Goal: Entertainment & Leisure: Browse casually

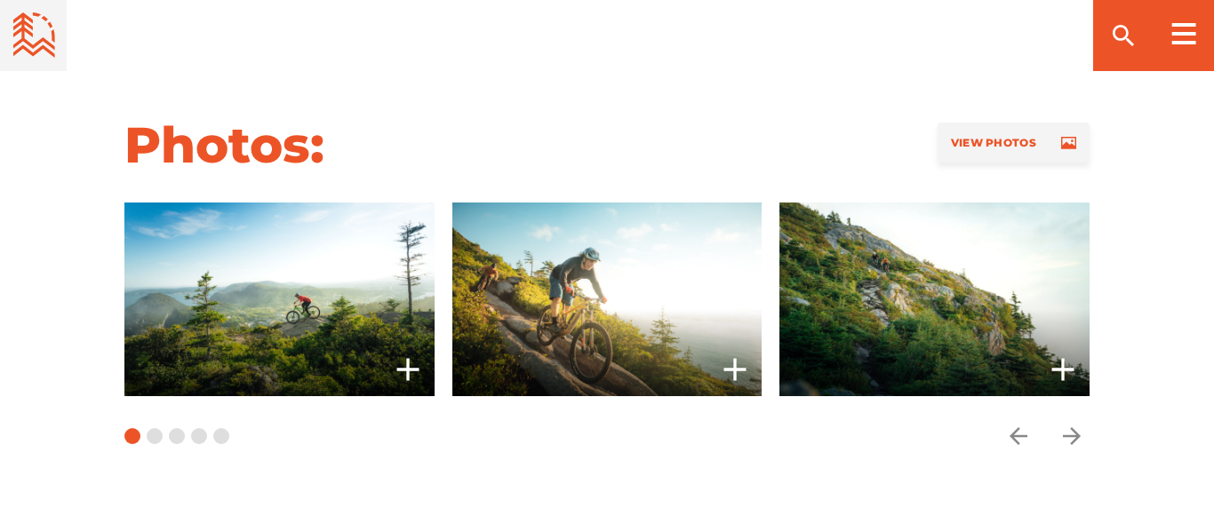
scroll to position [1692, 0]
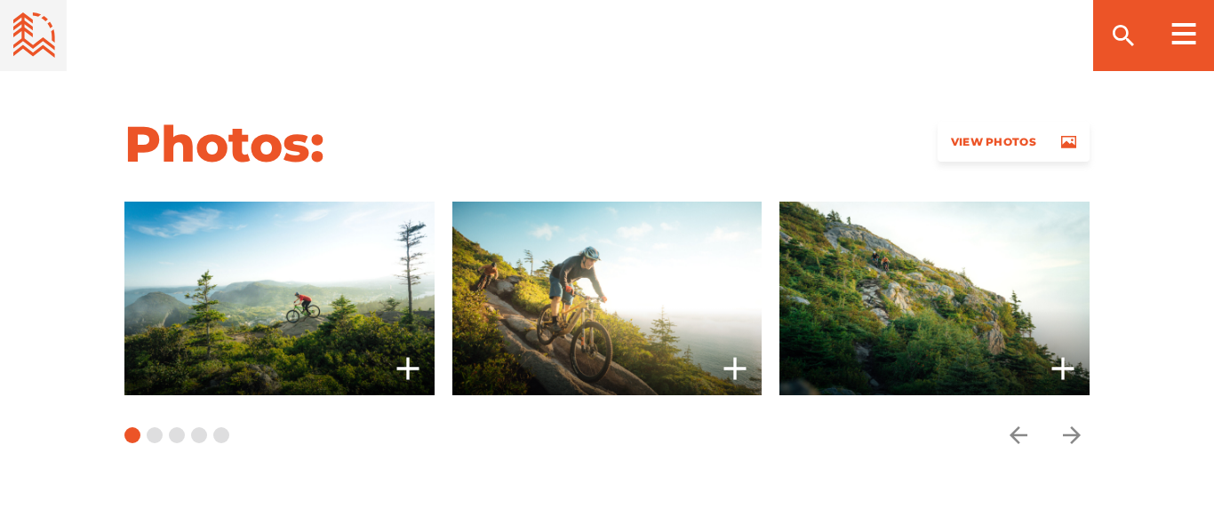
click at [988, 135] on span "View Photos" at bounding box center [993, 141] width 85 height 13
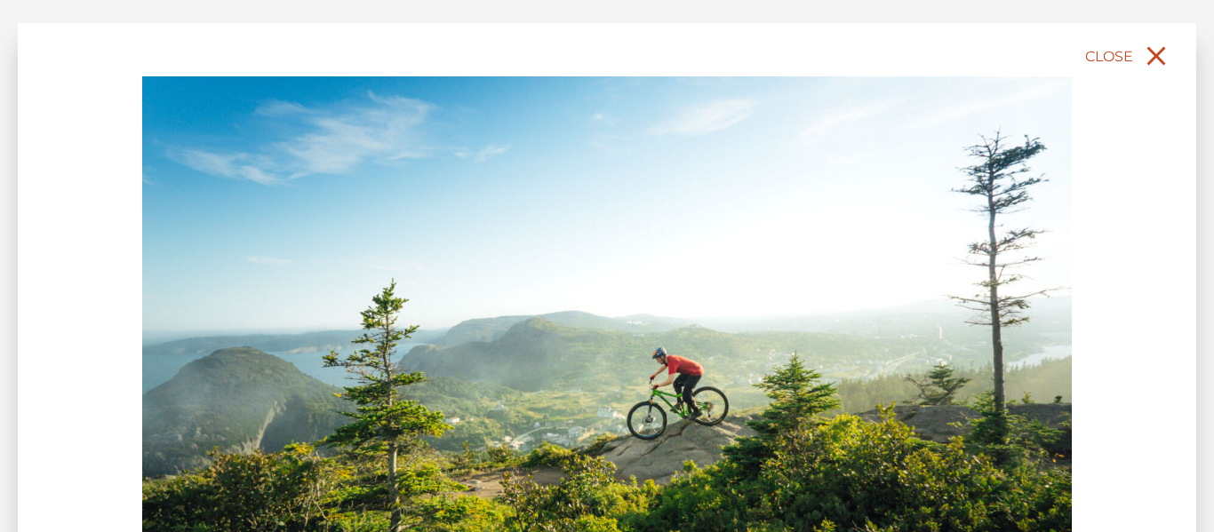
click at [1162, 70] on icon "close" at bounding box center [1156, 56] width 32 height 32
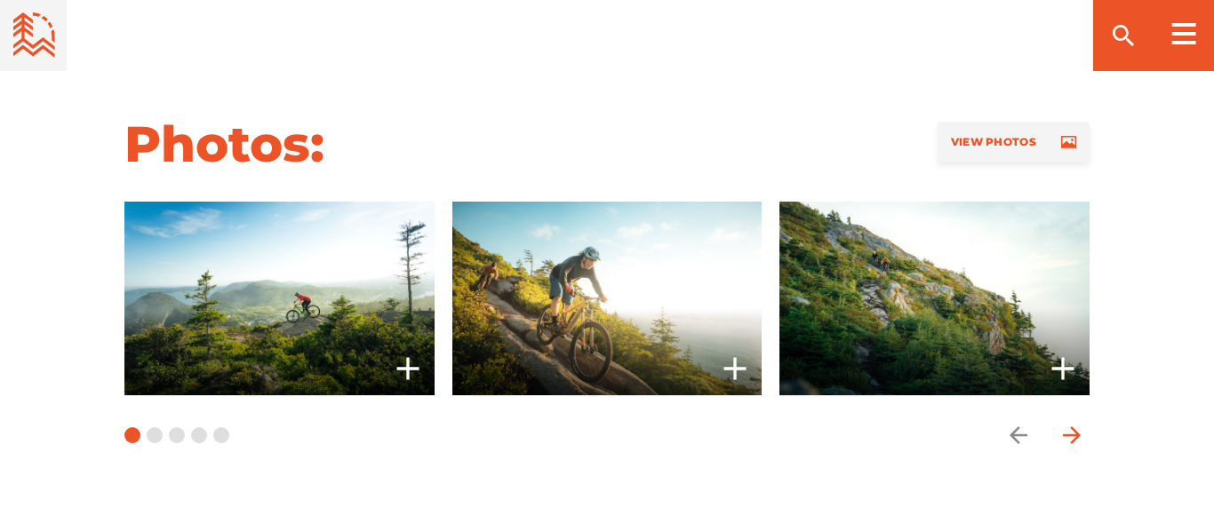
click at [1069, 422] on icon "arrow forward" at bounding box center [1072, 435] width 27 height 27
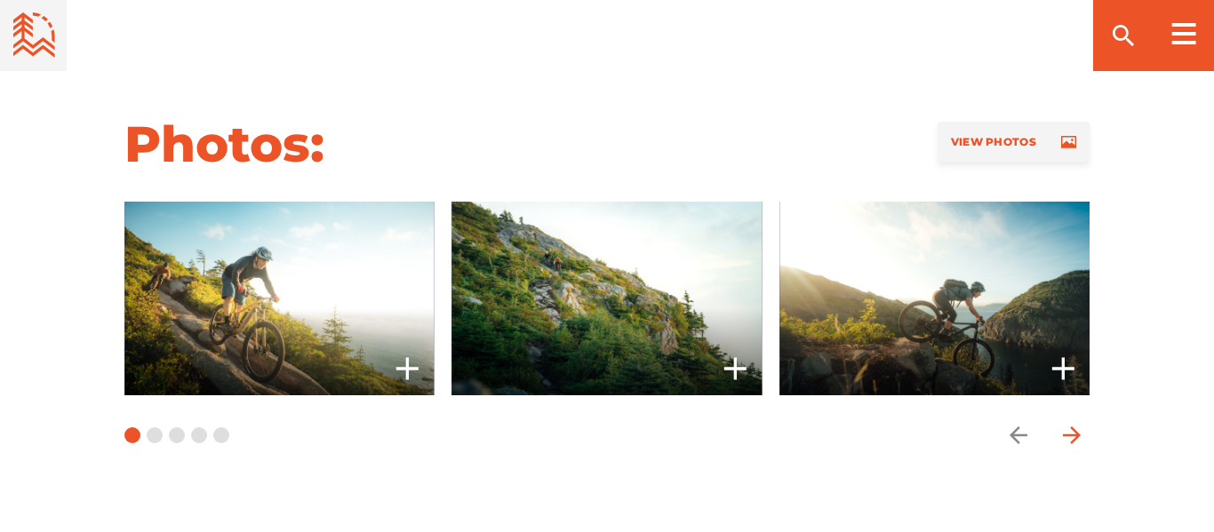
click at [1069, 422] on icon "arrow forward" at bounding box center [1072, 435] width 27 height 27
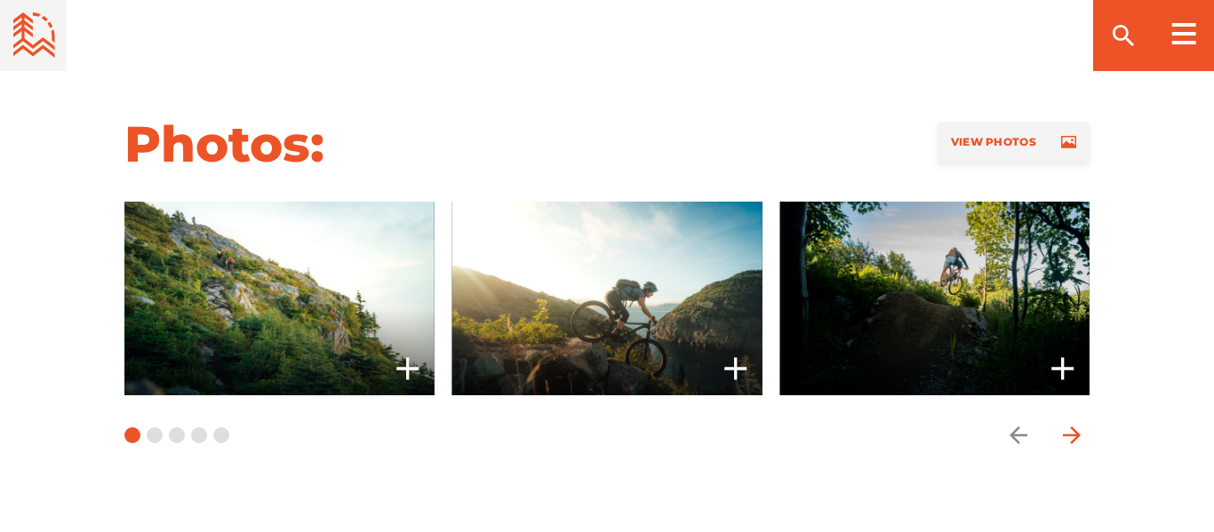
click at [1069, 422] on icon "arrow forward" at bounding box center [1072, 435] width 27 height 27
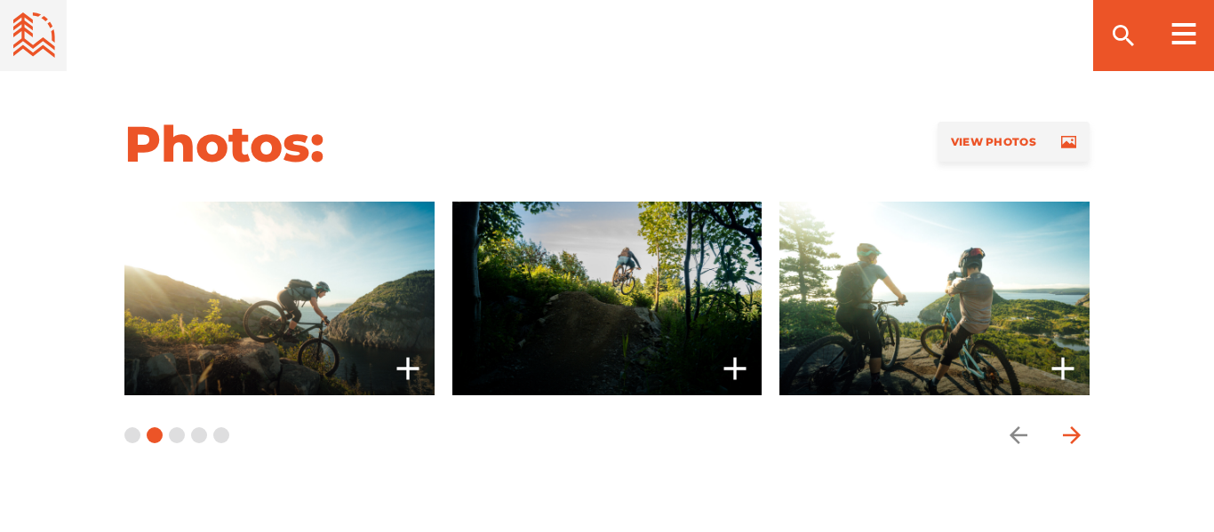
click at [1069, 422] on icon "arrow forward" at bounding box center [1072, 435] width 27 height 27
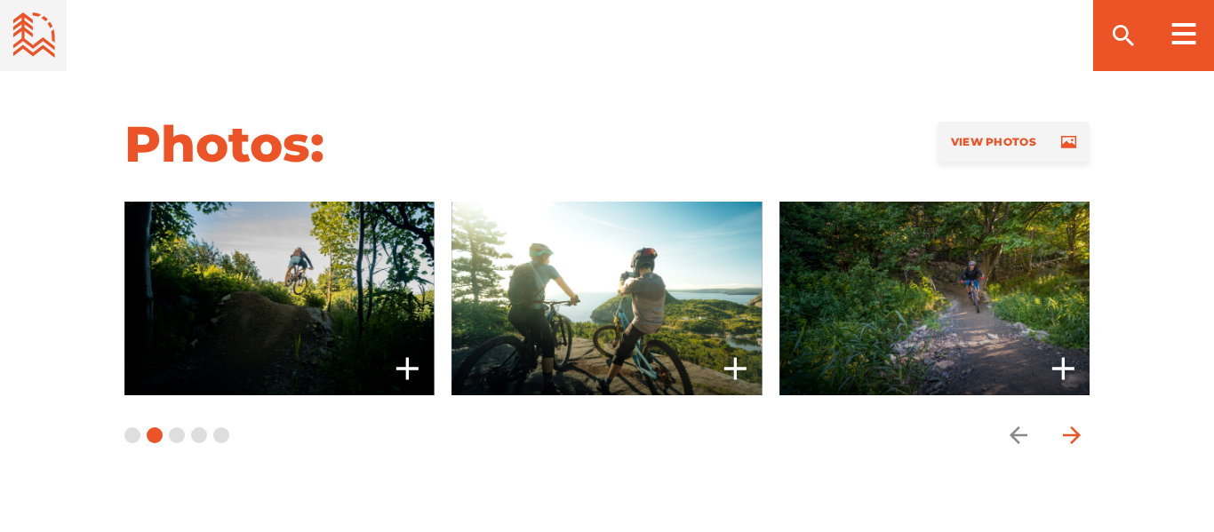
click at [1069, 422] on icon "arrow forward" at bounding box center [1072, 435] width 27 height 27
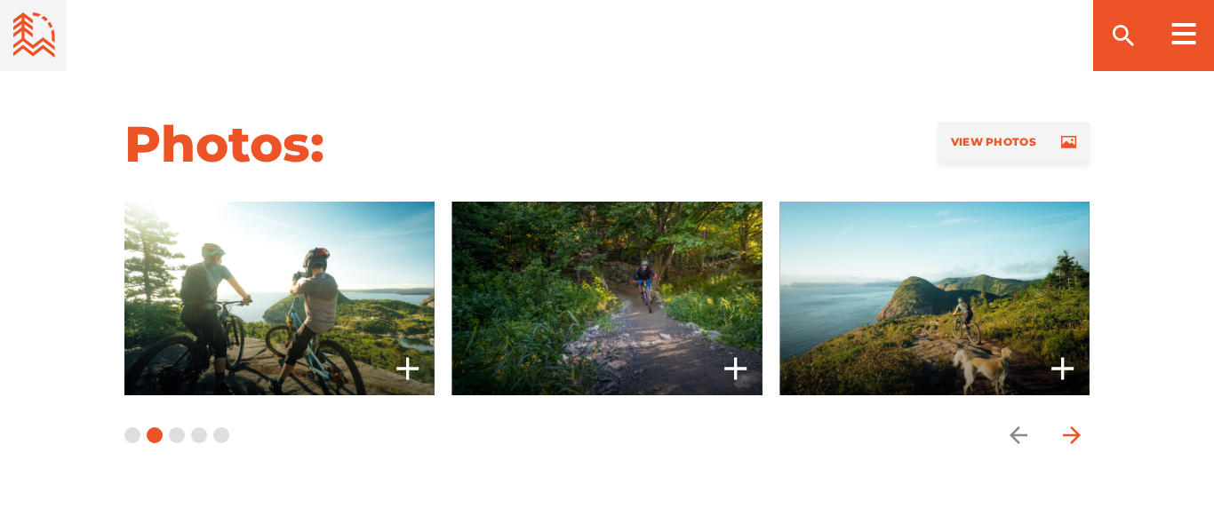
click at [1069, 422] on icon "arrow forward" at bounding box center [1072, 435] width 27 height 27
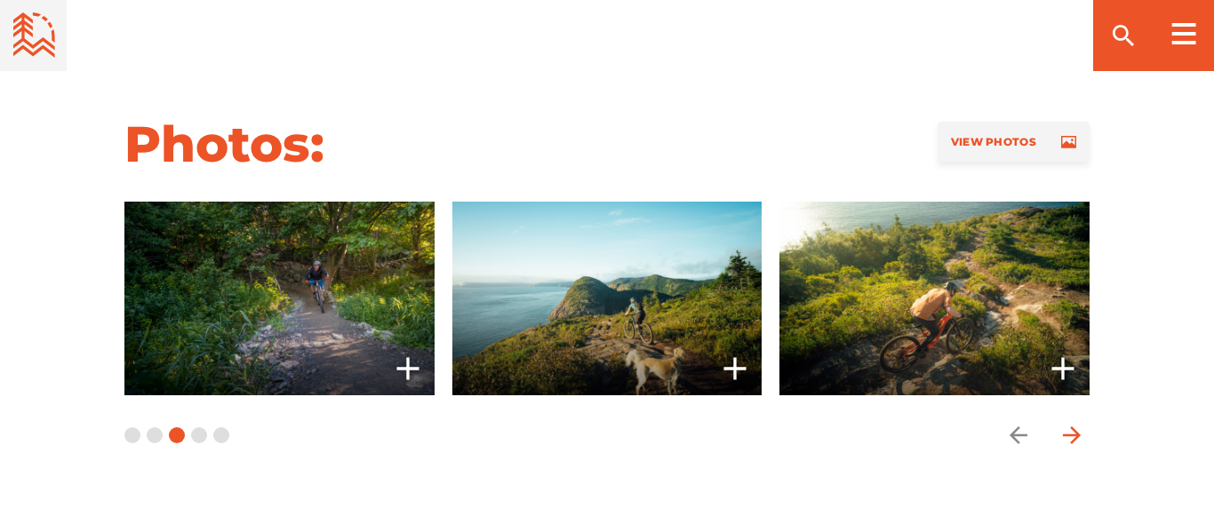
click at [1069, 422] on icon "arrow forward" at bounding box center [1072, 435] width 27 height 27
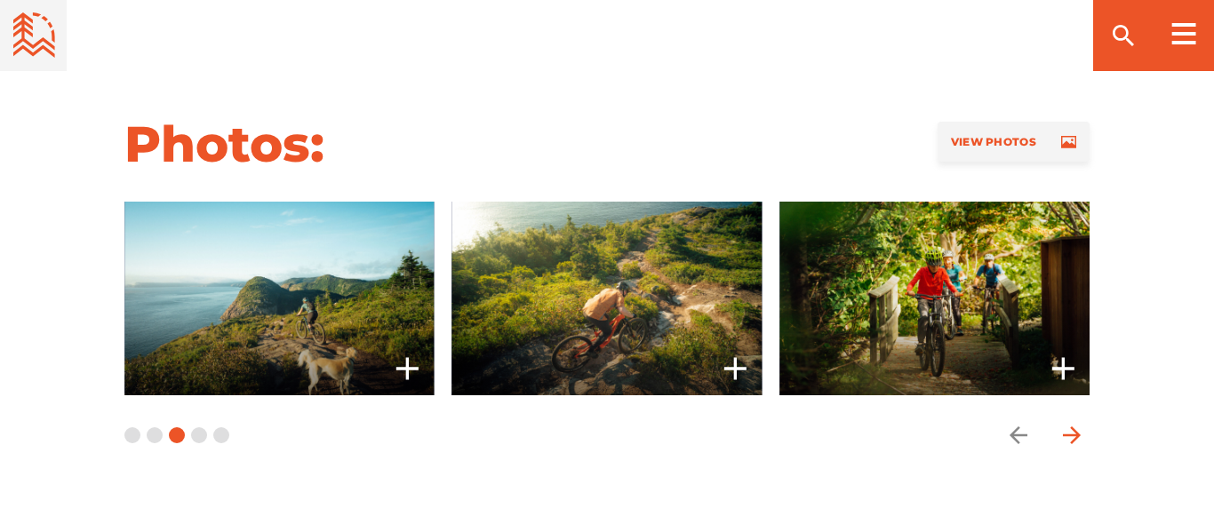
click at [1069, 422] on icon "arrow forward" at bounding box center [1072, 435] width 27 height 27
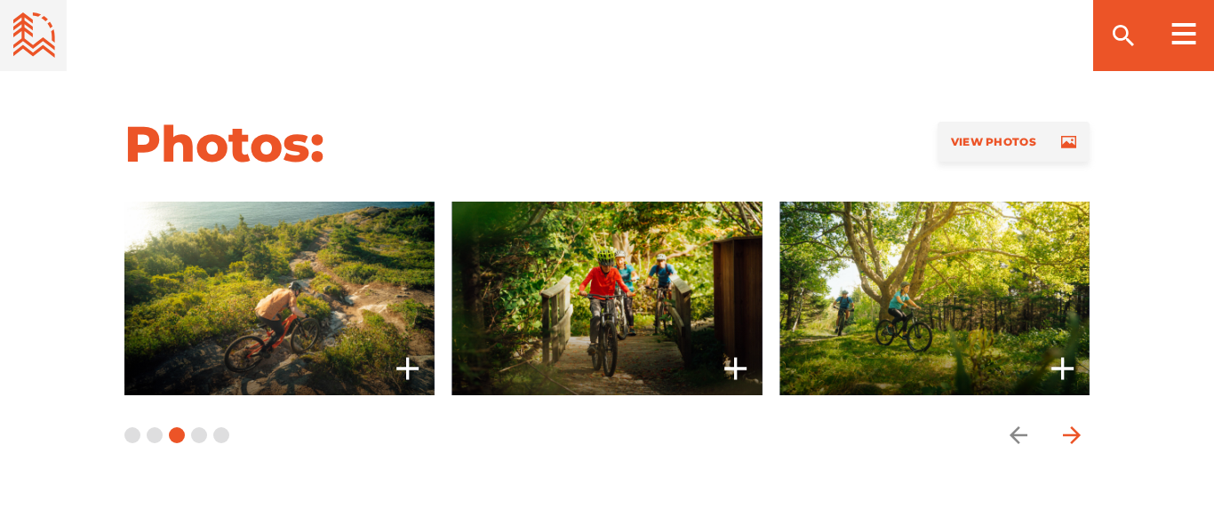
click at [1069, 422] on icon "arrow forward" at bounding box center [1072, 435] width 27 height 27
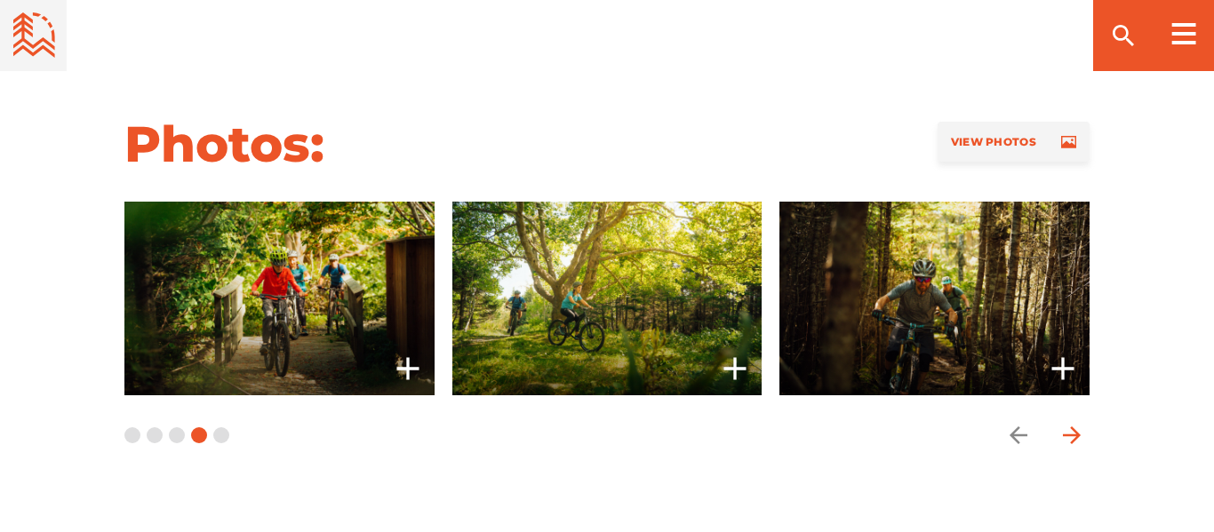
click at [1069, 422] on icon "arrow forward" at bounding box center [1072, 435] width 27 height 27
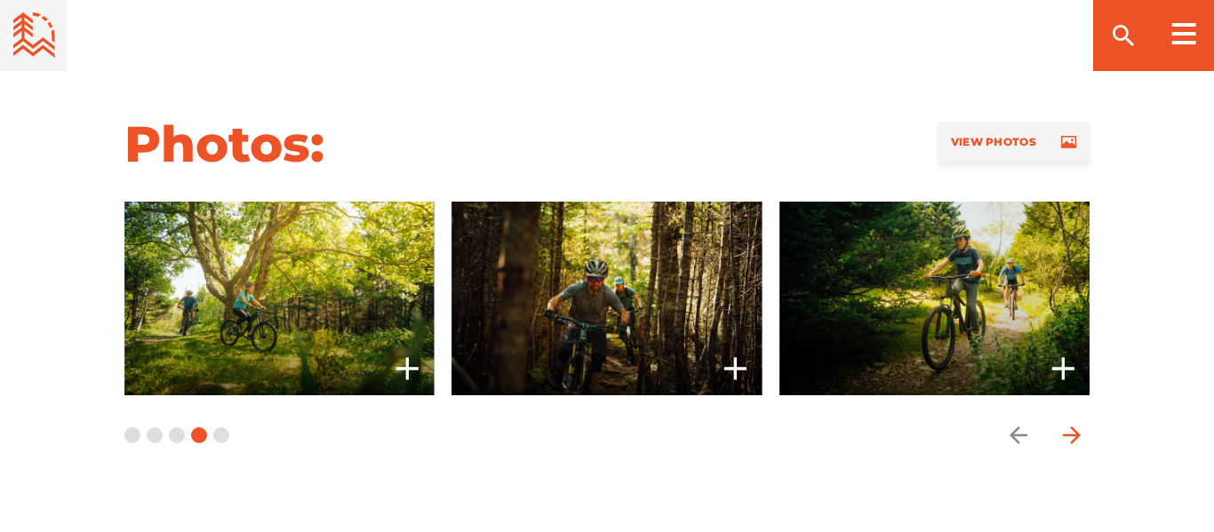
click at [1069, 422] on icon "arrow forward" at bounding box center [1072, 435] width 27 height 27
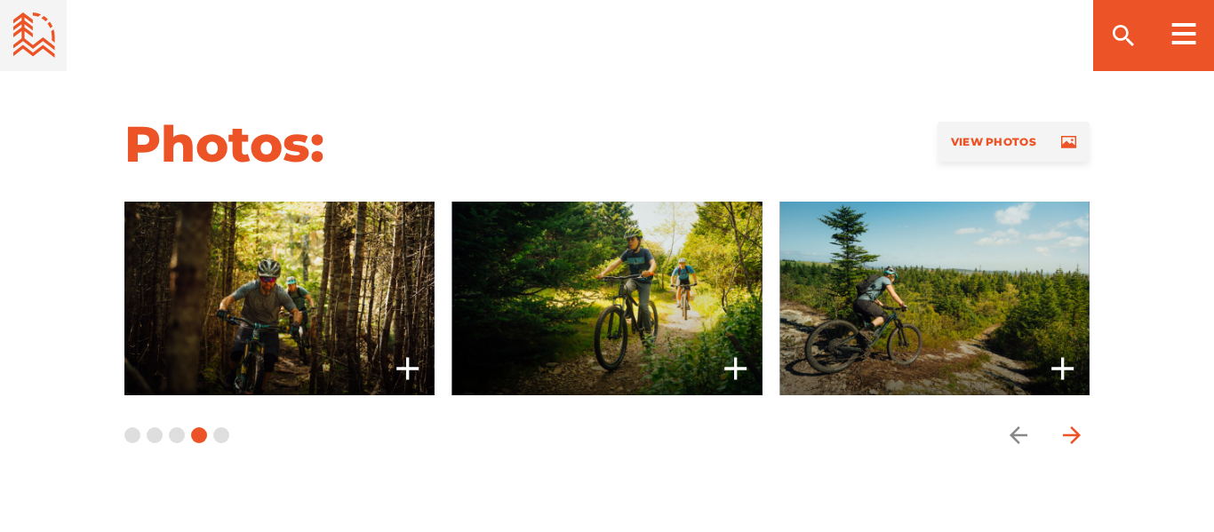
click at [1069, 422] on icon "arrow forward" at bounding box center [1072, 435] width 27 height 27
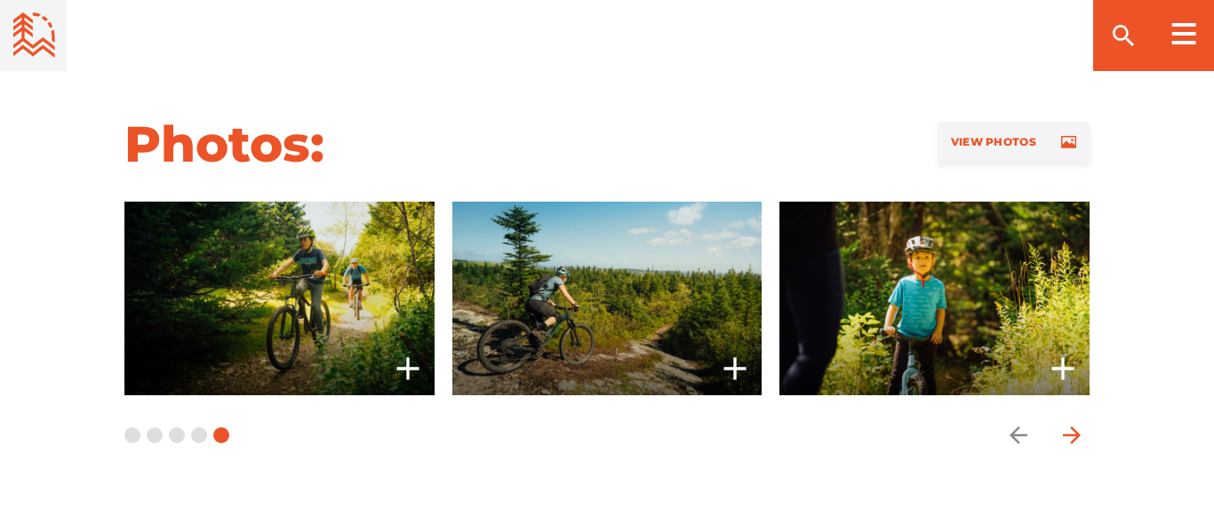
click at [1069, 422] on icon "arrow forward" at bounding box center [1072, 435] width 27 height 27
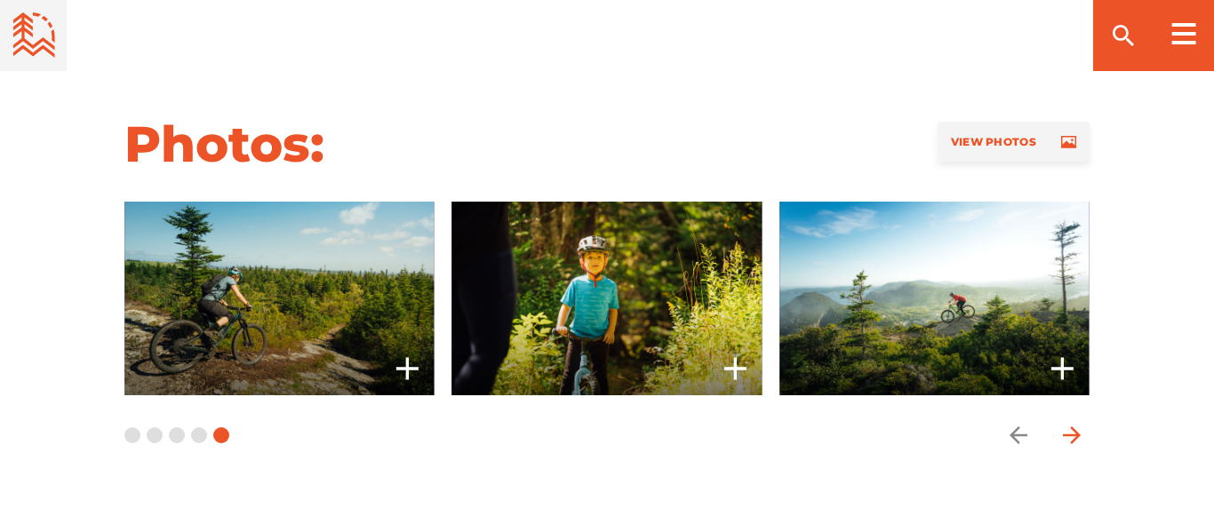
click at [1069, 422] on icon "arrow forward" at bounding box center [1072, 435] width 27 height 27
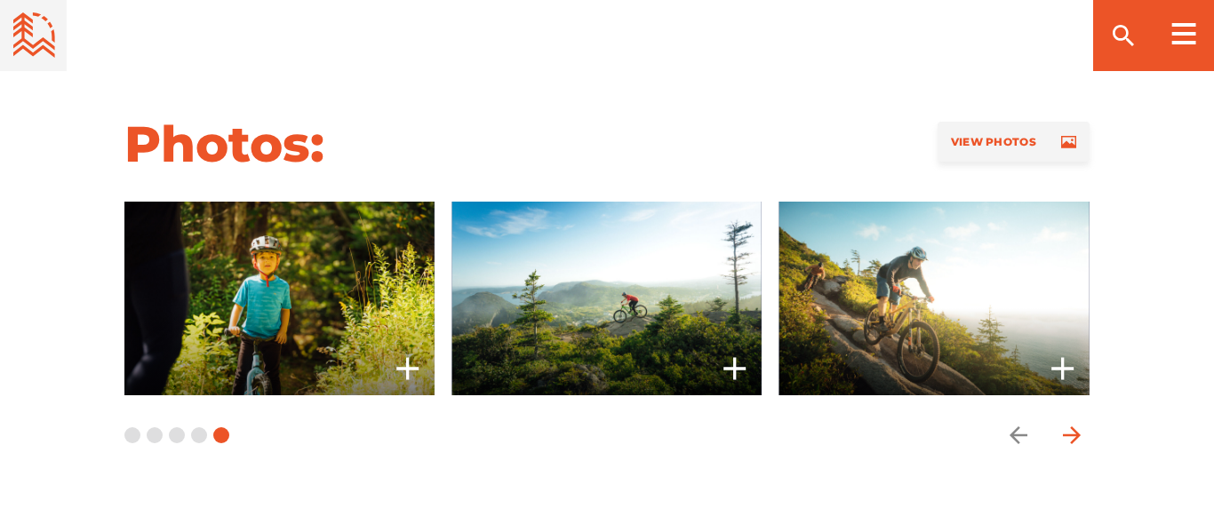
click at [1069, 422] on icon "arrow forward" at bounding box center [1072, 435] width 27 height 27
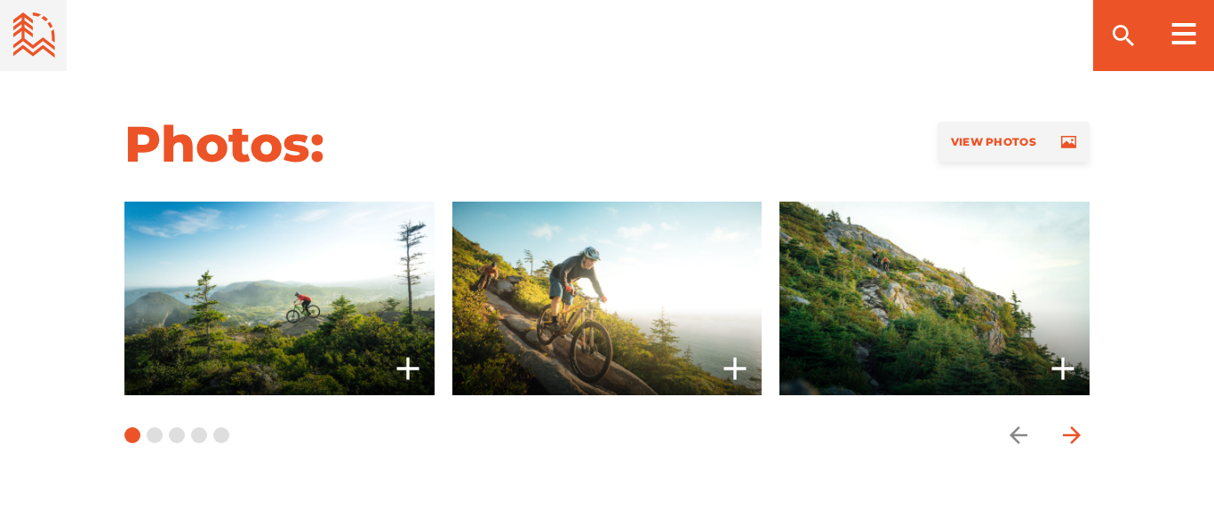
click at [1069, 422] on icon "arrow forward" at bounding box center [1072, 435] width 27 height 27
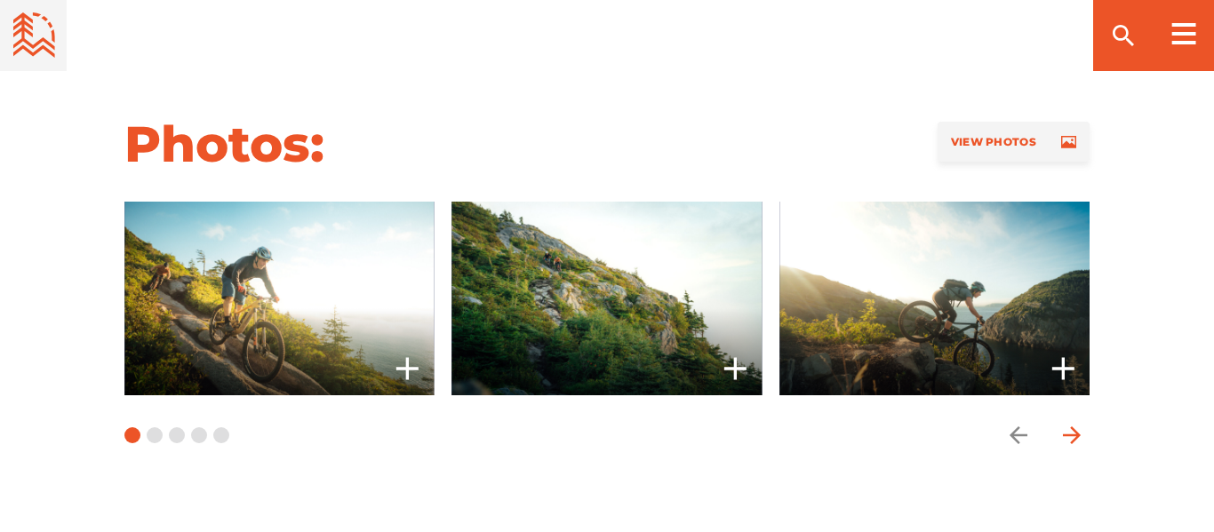
click at [1069, 422] on icon "arrow forward" at bounding box center [1072, 435] width 27 height 27
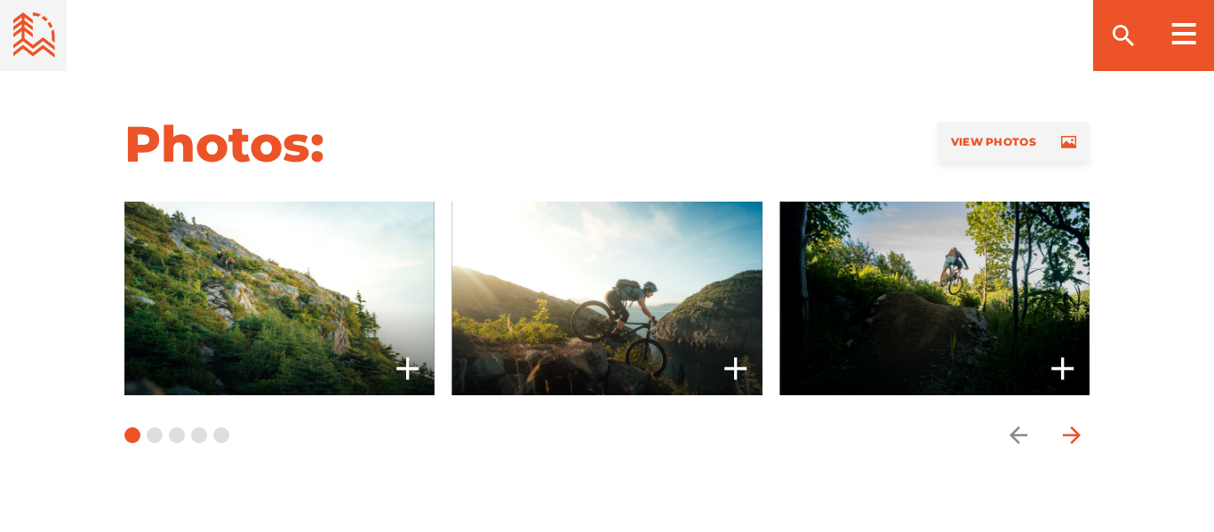
click at [1069, 422] on icon "arrow forward" at bounding box center [1072, 435] width 27 height 27
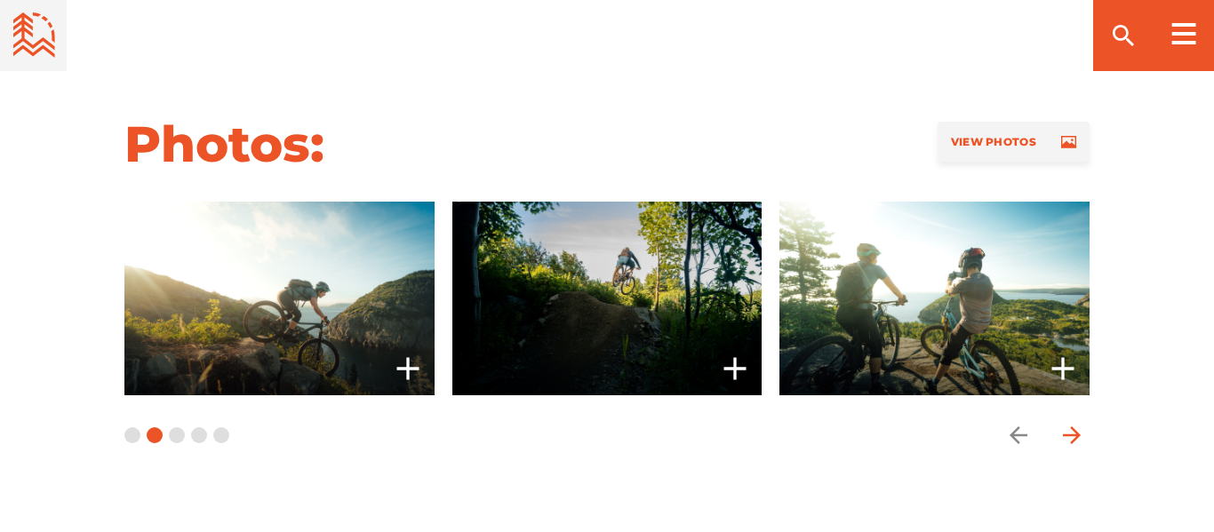
click at [1069, 422] on icon "arrow forward" at bounding box center [1072, 435] width 27 height 27
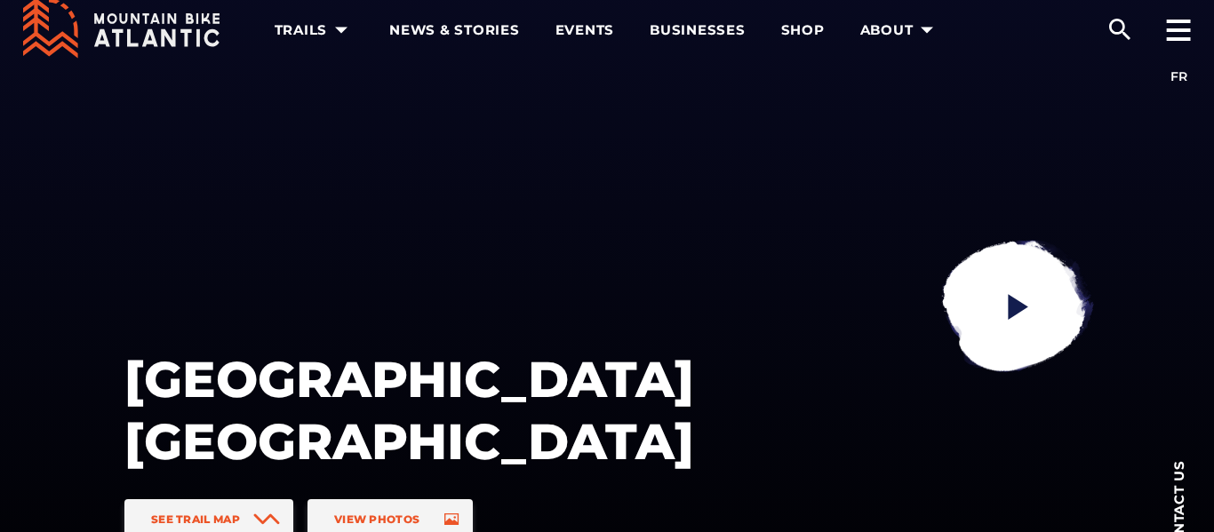
scroll to position [0, 0]
